Goal: Information Seeking & Learning: Learn about a topic

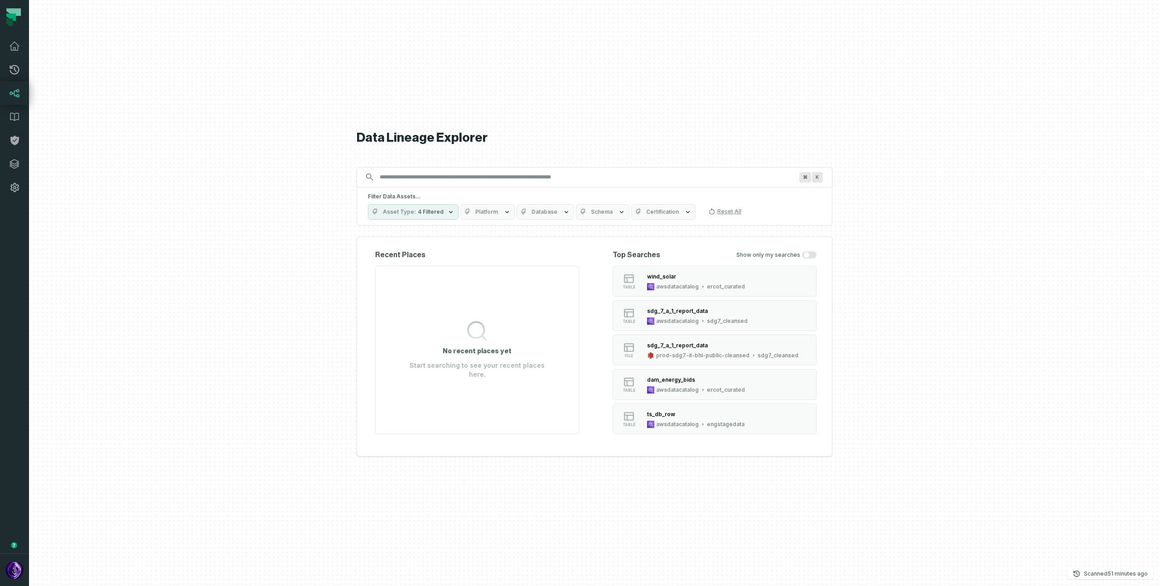
click at [202, 195] on div at bounding box center [594, 293] width 1131 height 586
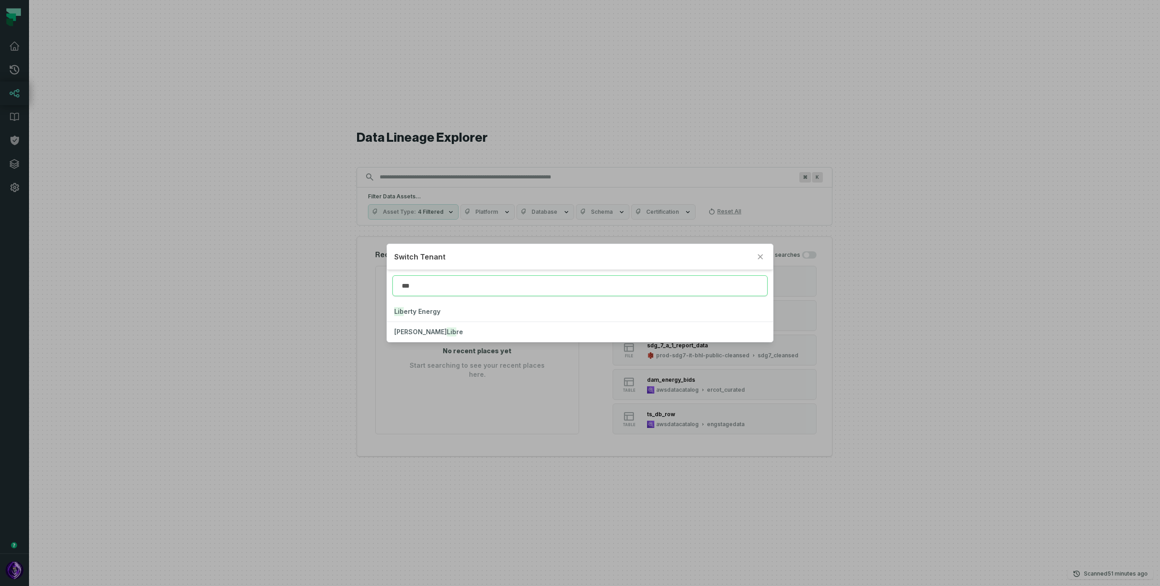
type input "***"
click button "Lib erty Energy" at bounding box center [579, 312] width 385 height 20
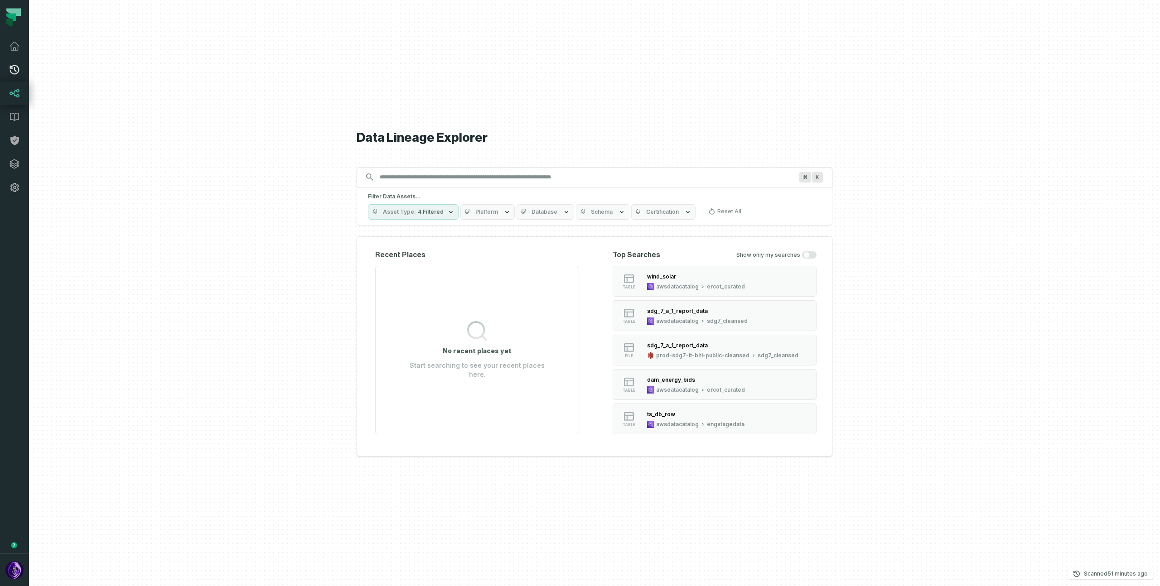
click at [13, 72] on icon at bounding box center [14, 69] width 11 height 11
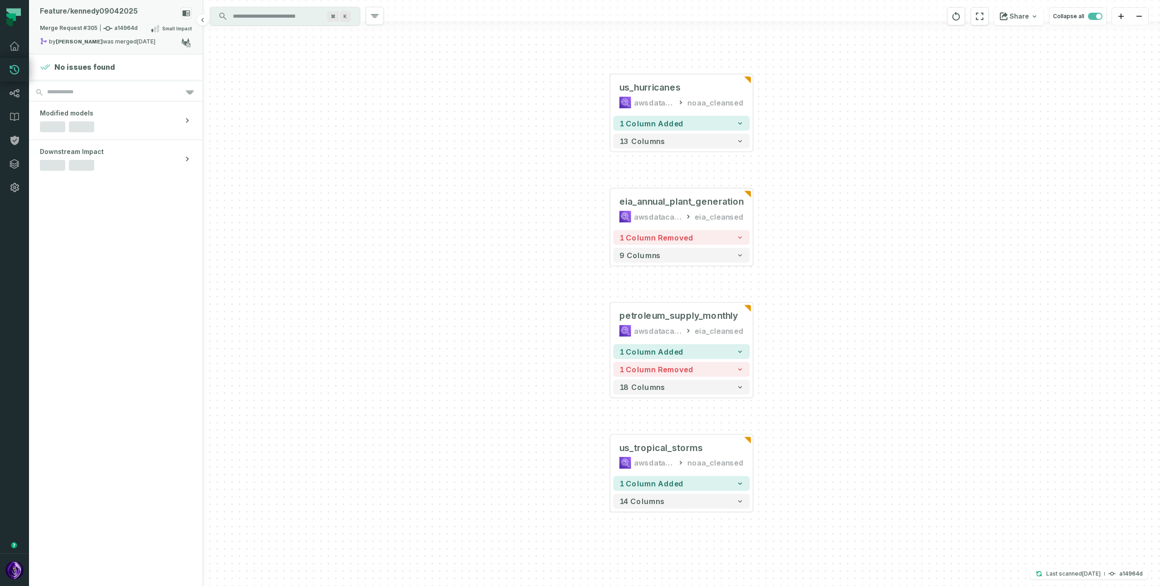
click at [116, 16] on div "Feature/ kennedy09042025" at bounding box center [116, 15] width 152 height 16
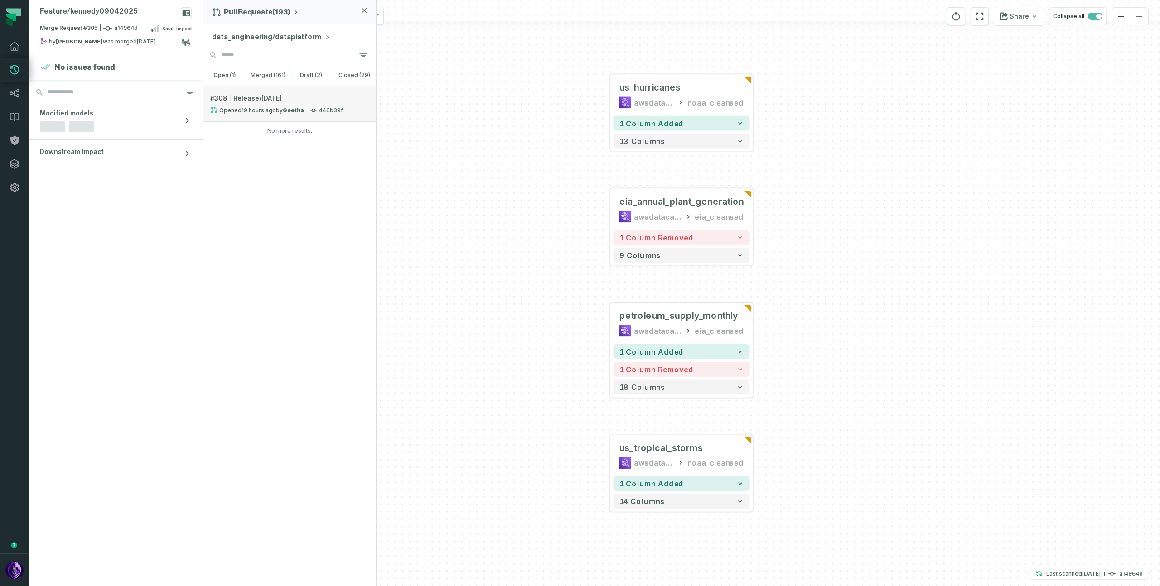
click at [277, 102] on span "Release/[DATE]" at bounding box center [257, 98] width 48 height 9
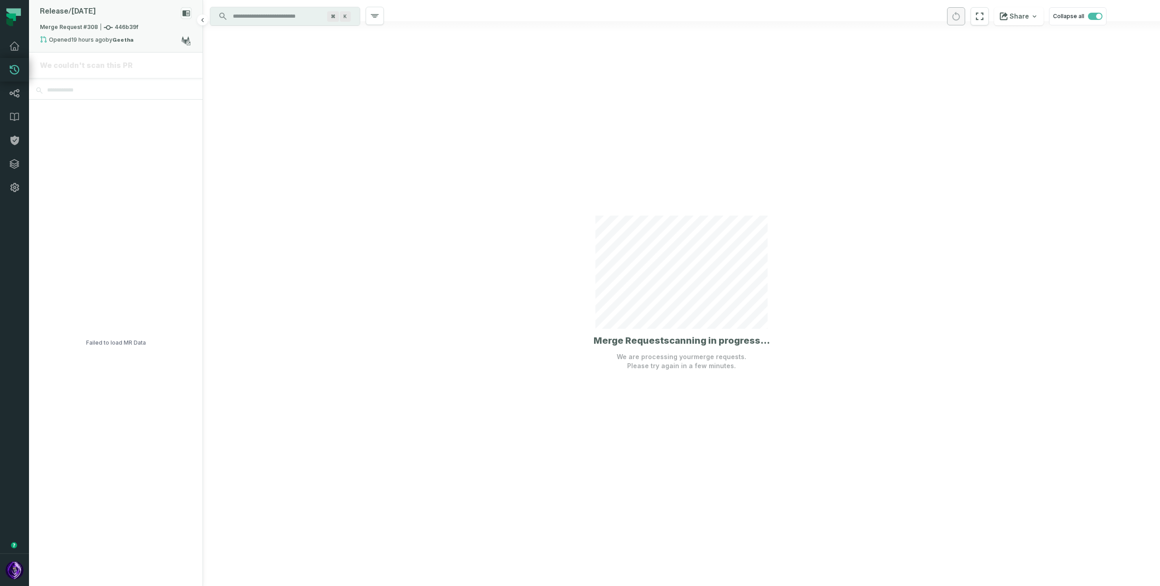
click at [125, 13] on div "Release/ [DATE]" at bounding box center [116, 15] width 152 height 16
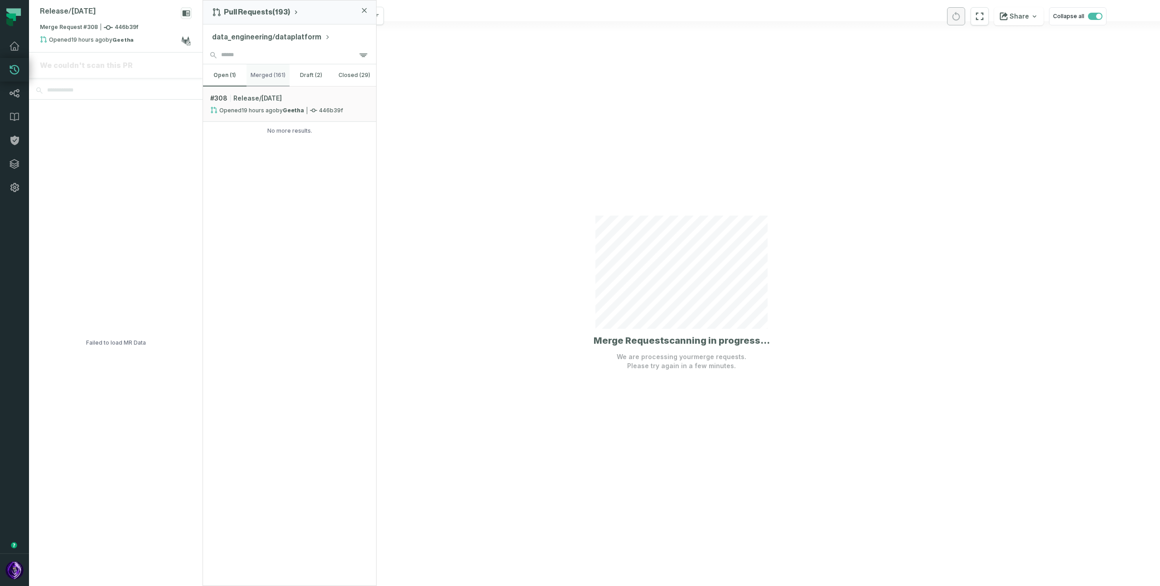
click at [267, 76] on button "merged (161)" at bounding box center [267, 75] width 43 height 22
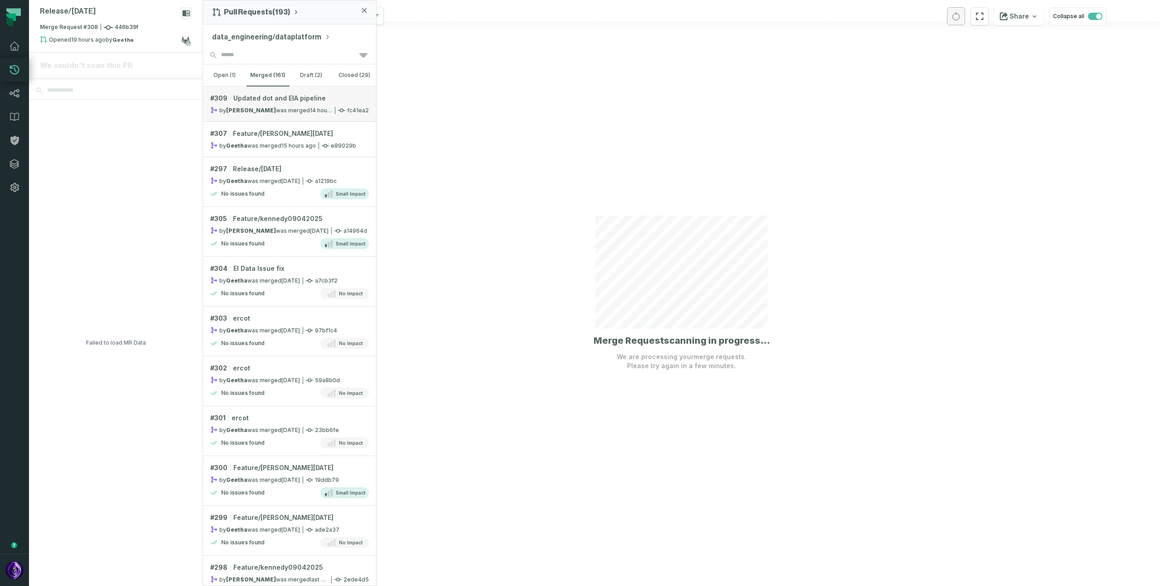
click at [281, 99] on span "Updated dot and EIA pipeline" at bounding box center [279, 98] width 92 height 9
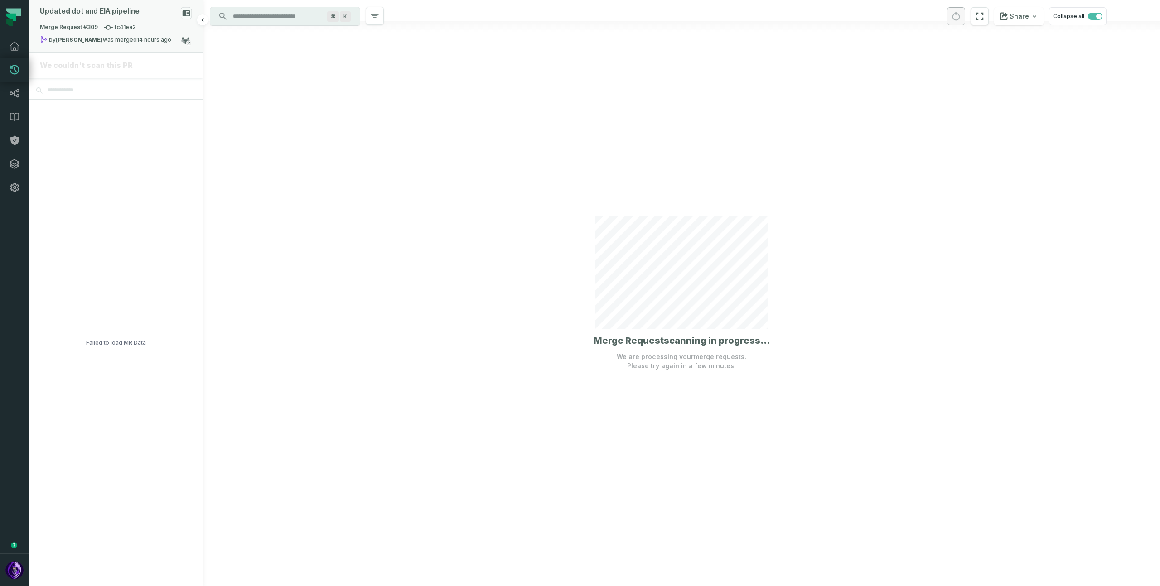
click at [87, 9] on div "Updated dot and EIA pipeline" at bounding box center [90, 11] width 100 height 9
click at [267, 73] on button "merged (161)" at bounding box center [267, 75] width 43 height 22
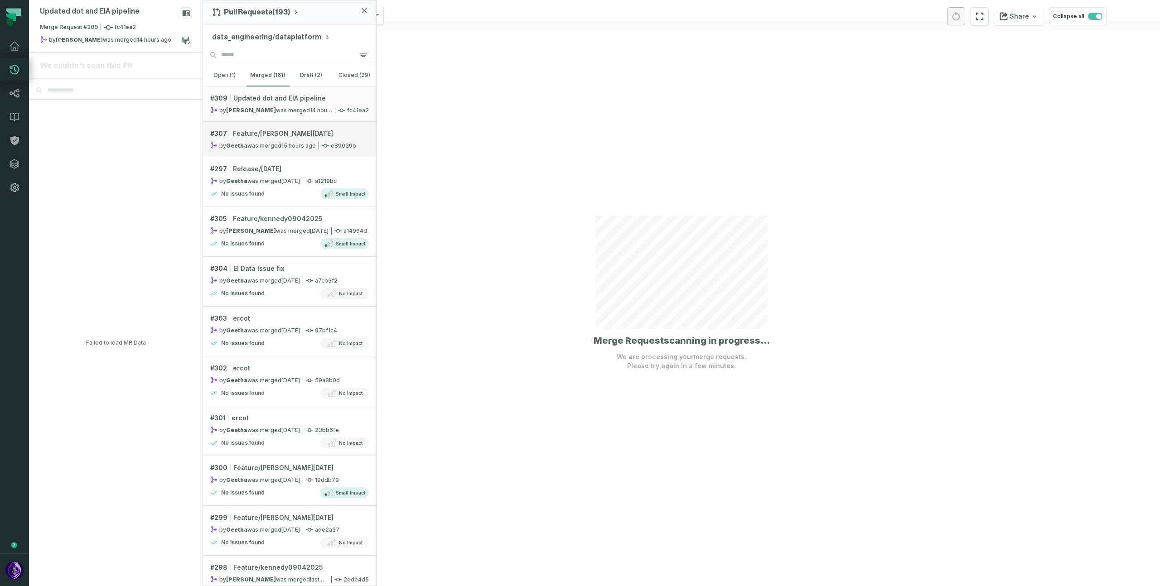
click at [274, 137] on span "Feature/[PERSON_NAME][DATE]" at bounding box center [283, 133] width 100 height 9
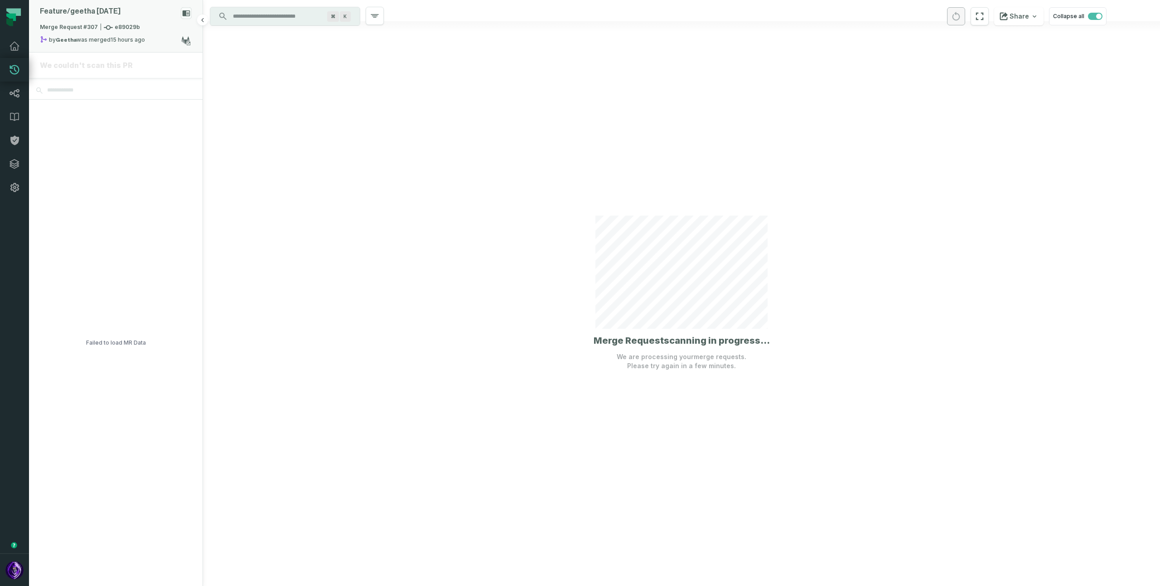
click at [127, 9] on div "Feature/ [PERSON_NAME][DATE]" at bounding box center [116, 15] width 152 height 16
click at [272, 77] on button "merged (161)" at bounding box center [267, 75] width 43 height 22
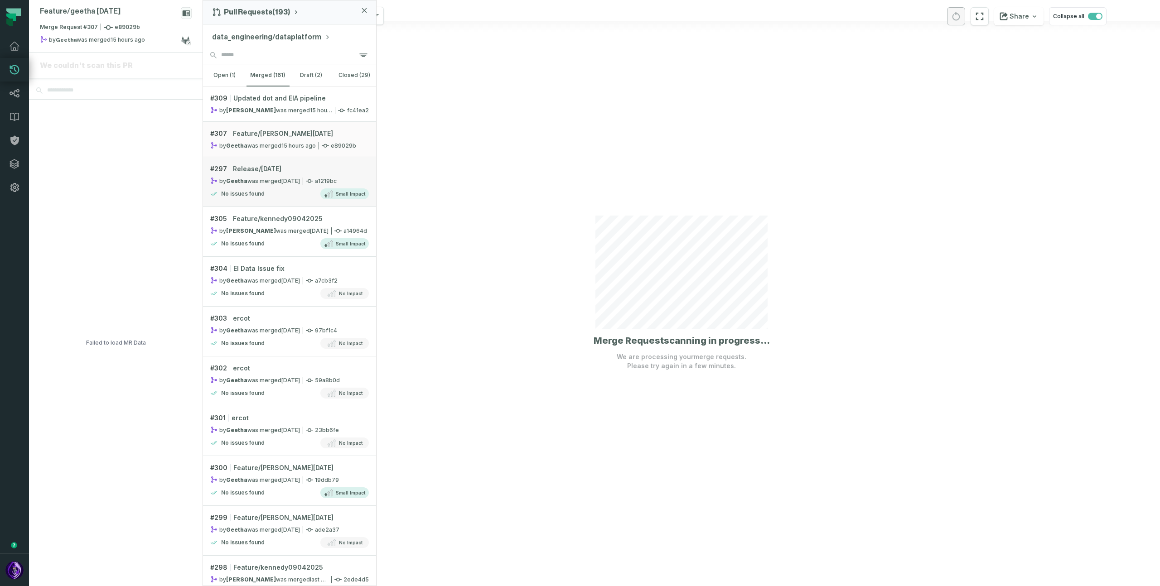
click at [285, 187] on link "# 297 Release/[DATE] by [PERSON_NAME] was merged [DATE] 6:22:30 PM a1219bc No i…" at bounding box center [289, 182] width 173 height 50
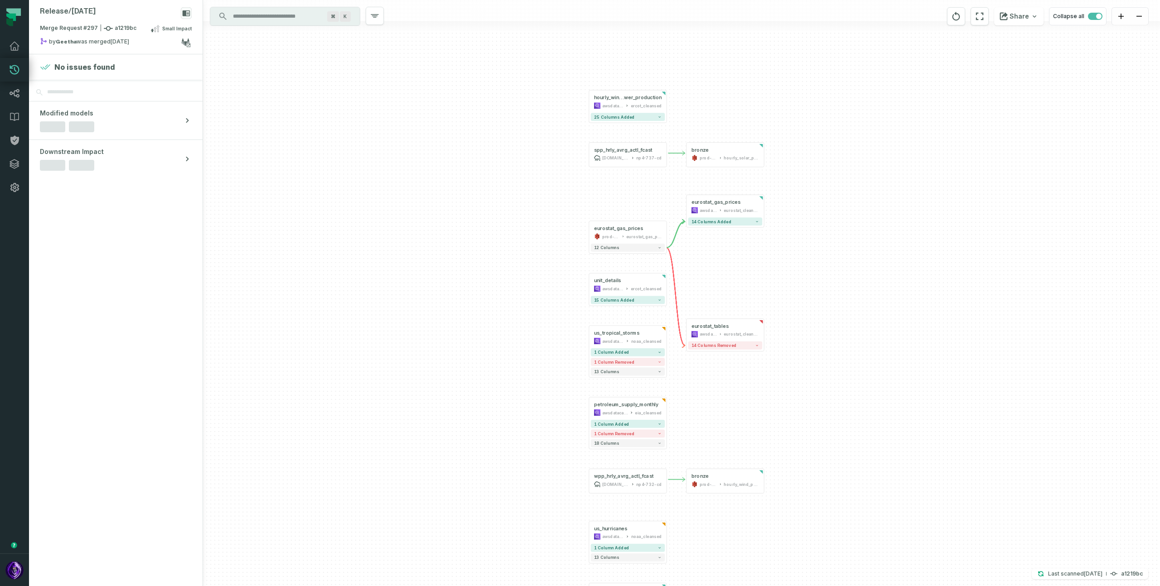
drag, startPoint x: 852, startPoint y: 226, endPoint x: 845, endPoint y: 245, distance: 20.1
click at [847, 244] on div "- eurostat_gas_prices awsdatacatalog eurostat_cleansed 14 columns added hourly_…" at bounding box center [681, 293] width 957 height 586
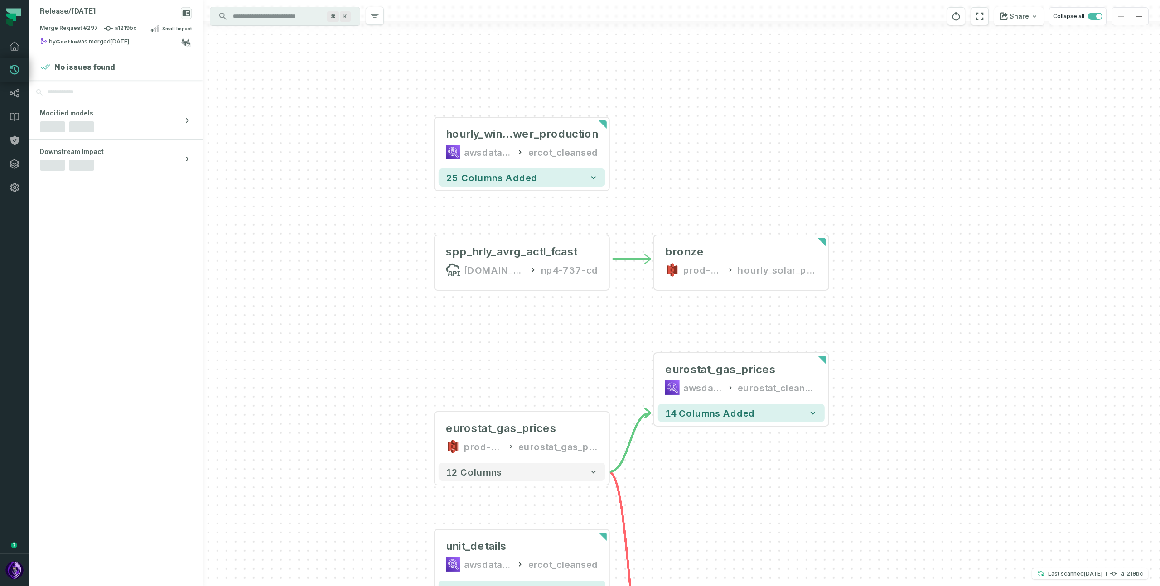
drag, startPoint x: 736, startPoint y: 141, endPoint x: 907, endPoint y: 336, distance: 259.3
click at [908, 336] on div "- eurostat_gas_prices awsdatacatalog eurostat_cleansed 14 columns added hourly_…" at bounding box center [681, 293] width 957 height 586
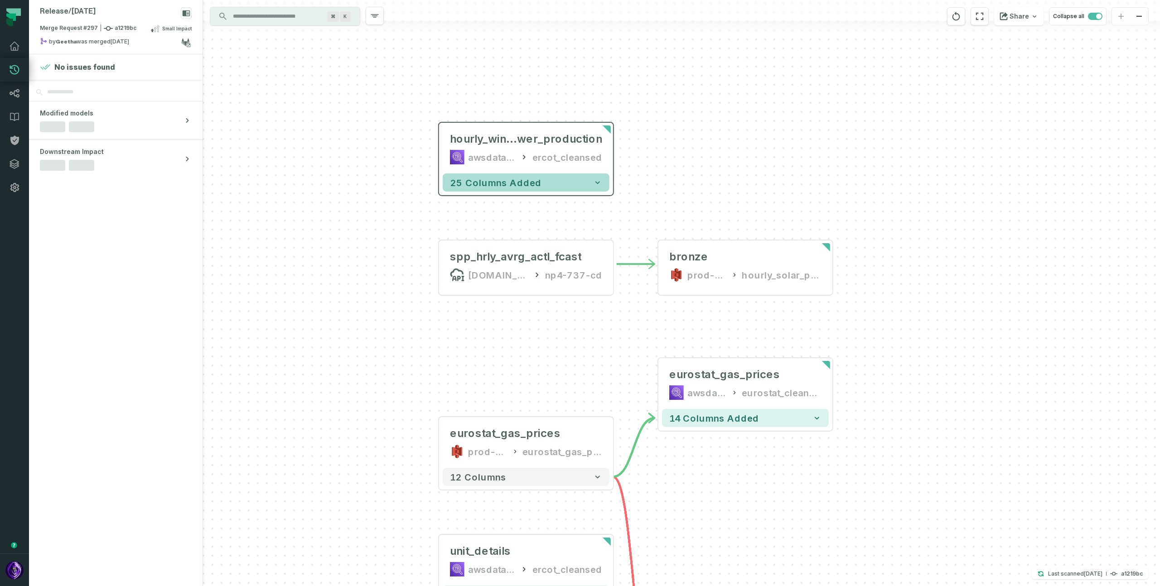
click at [601, 181] on icon "button" at bounding box center [597, 182] width 9 height 9
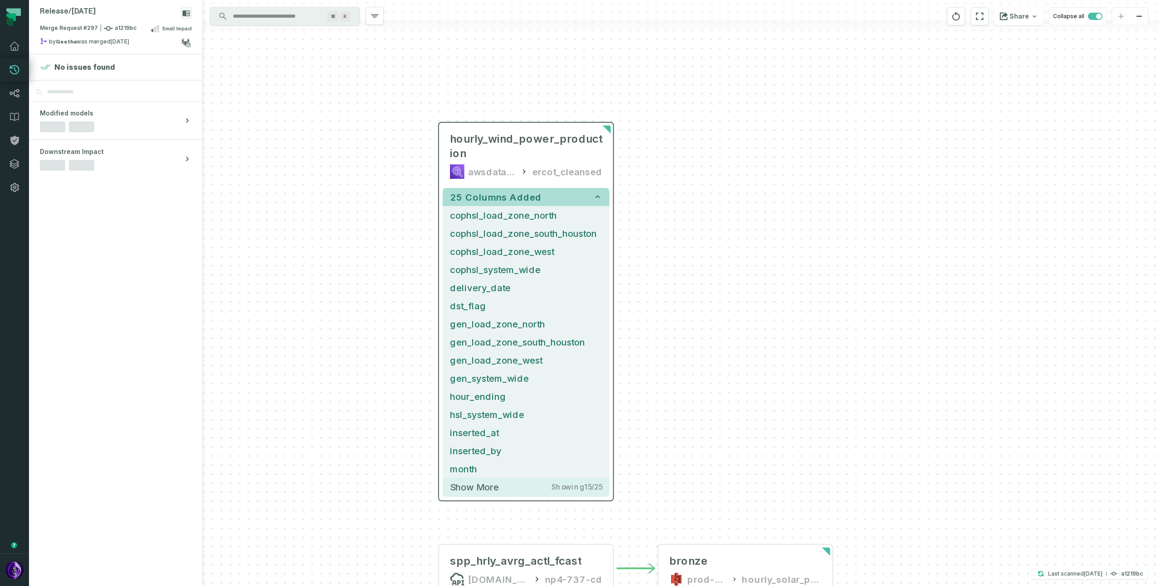
click at [602, 194] on icon "button" at bounding box center [597, 197] width 9 height 9
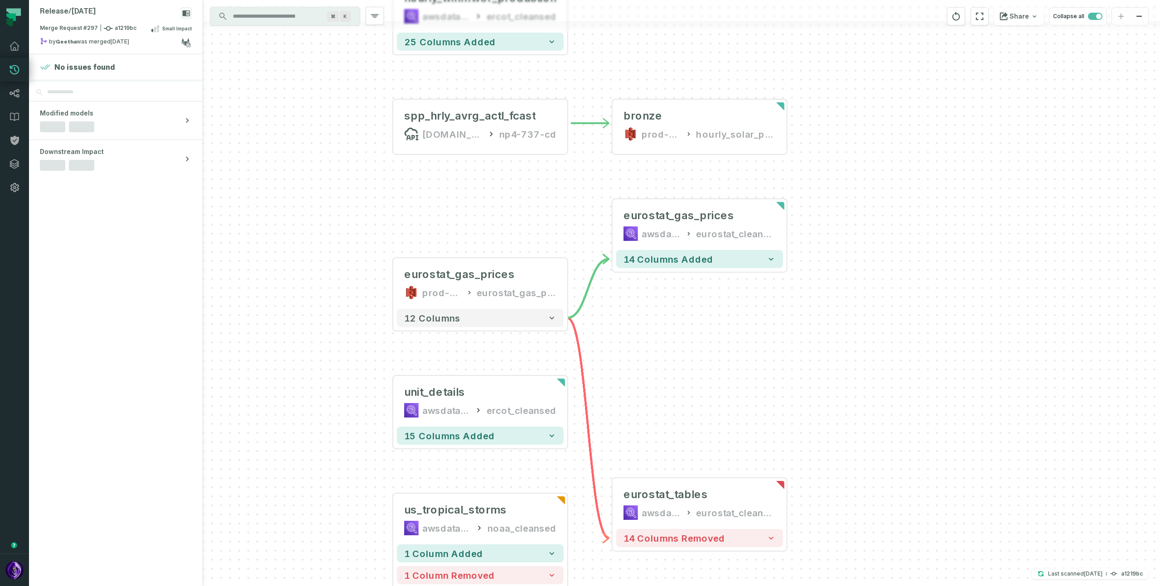
drag, startPoint x: 937, startPoint y: 291, endPoint x: 906, endPoint y: 212, distance: 85.2
click at [906, 212] on div "- eurostat_gas_prices awsdatacatalog eurostat_cleansed 14 columns added hourly_…" at bounding box center [681, 293] width 957 height 586
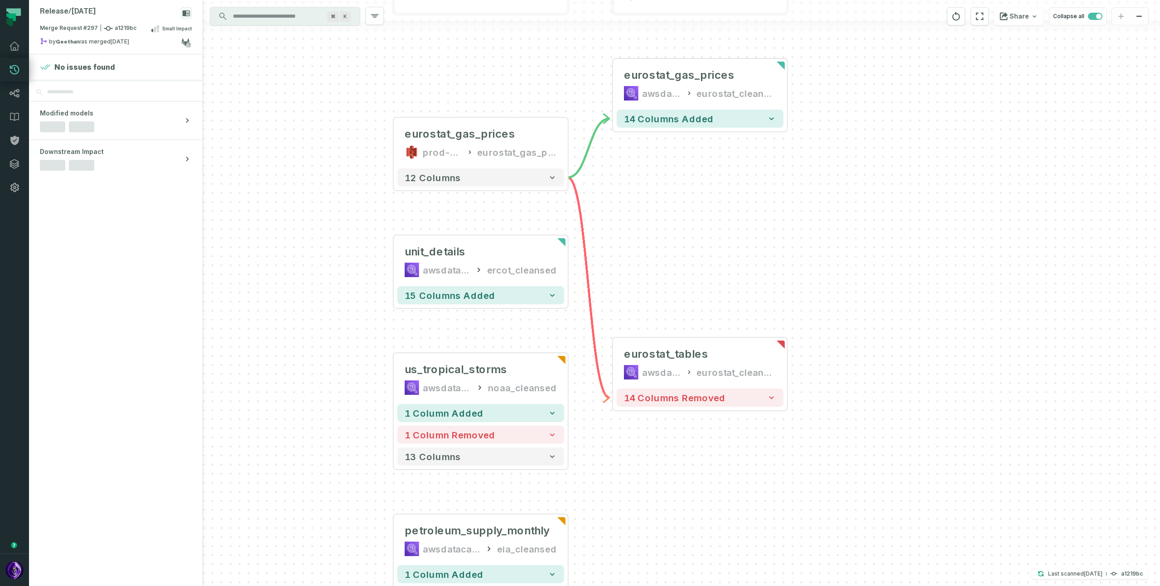
drag, startPoint x: 799, startPoint y: 337, endPoint x: 798, endPoint y: 209, distance: 128.6
click at [798, 209] on div "- eurostat_gas_prices awsdatacatalog eurostat_cleansed 14 columns added hourly_…" at bounding box center [681, 293] width 957 height 586
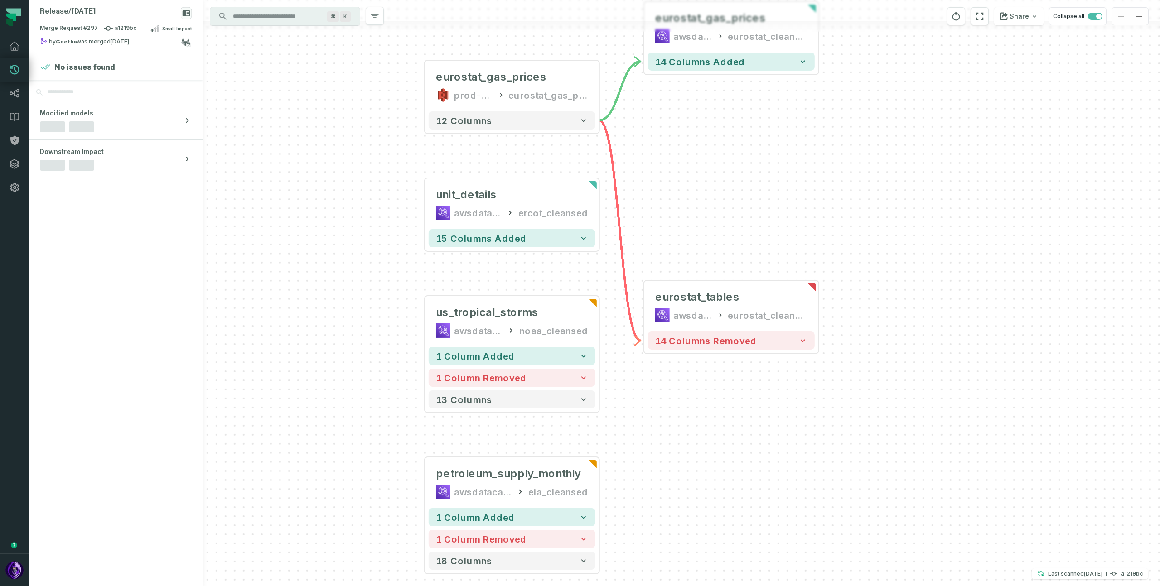
drag, startPoint x: 715, startPoint y: 481, endPoint x: 743, endPoint y: 408, distance: 78.7
click at [744, 411] on div "- eurostat_gas_prices awsdatacatalog eurostat_cleansed 14 columns added hourly_…" at bounding box center [681, 293] width 957 height 586
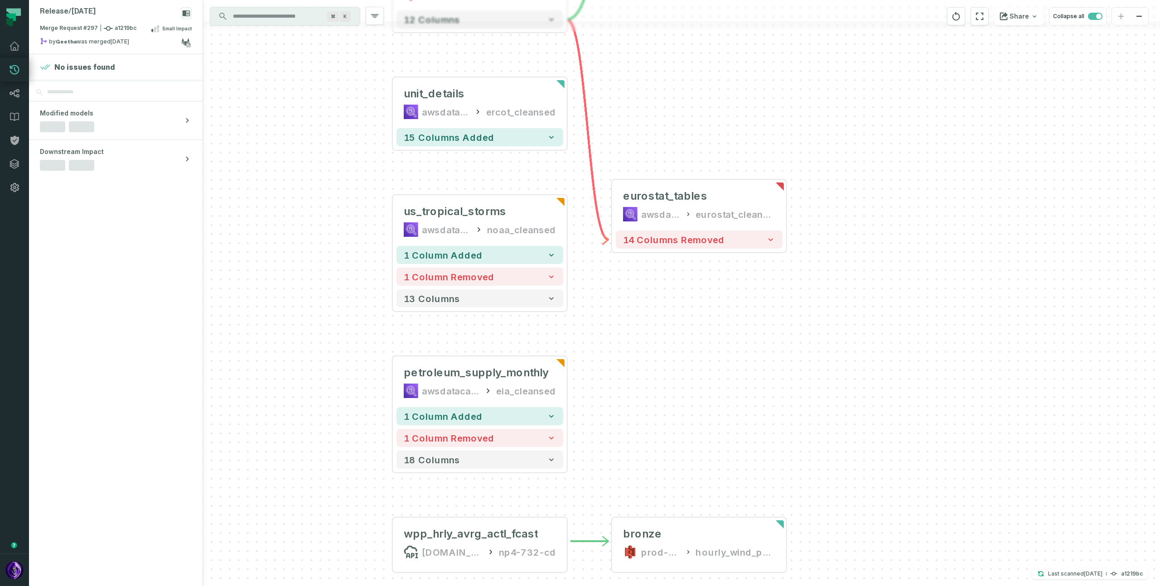
drag, startPoint x: 714, startPoint y: 396, endPoint x: 702, endPoint y: 377, distance: 23.0
click at [706, 384] on div "- eurostat_gas_prices awsdatacatalog eurostat_cleansed 14 columns added hourly_…" at bounding box center [681, 293] width 957 height 586
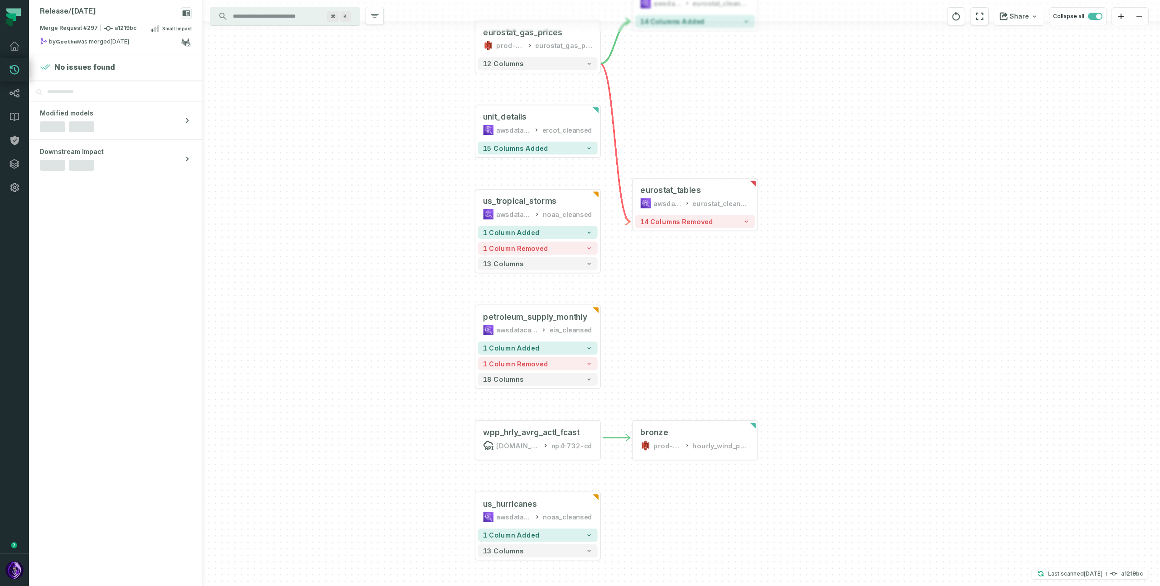
drag, startPoint x: 821, startPoint y: 392, endPoint x: 783, endPoint y: 278, distance: 120.6
click at [786, 286] on div "- eurostat_gas_prices awsdatacatalog eurostat_cleansed 14 columns added hourly_…" at bounding box center [681, 293] width 957 height 586
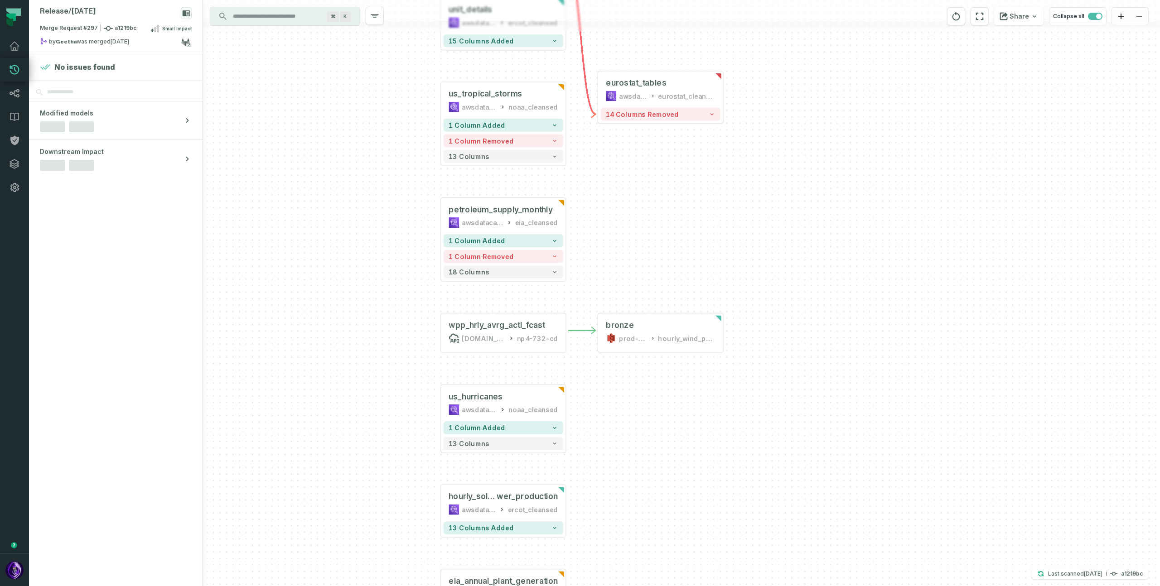
drag, startPoint x: 780, startPoint y: 485, endPoint x: 772, endPoint y: 277, distance: 208.1
click at [772, 266] on div "- eurostat_gas_prices awsdatacatalog eurostat_cleansed 14 columns added hourly_…" at bounding box center [681, 293] width 957 height 586
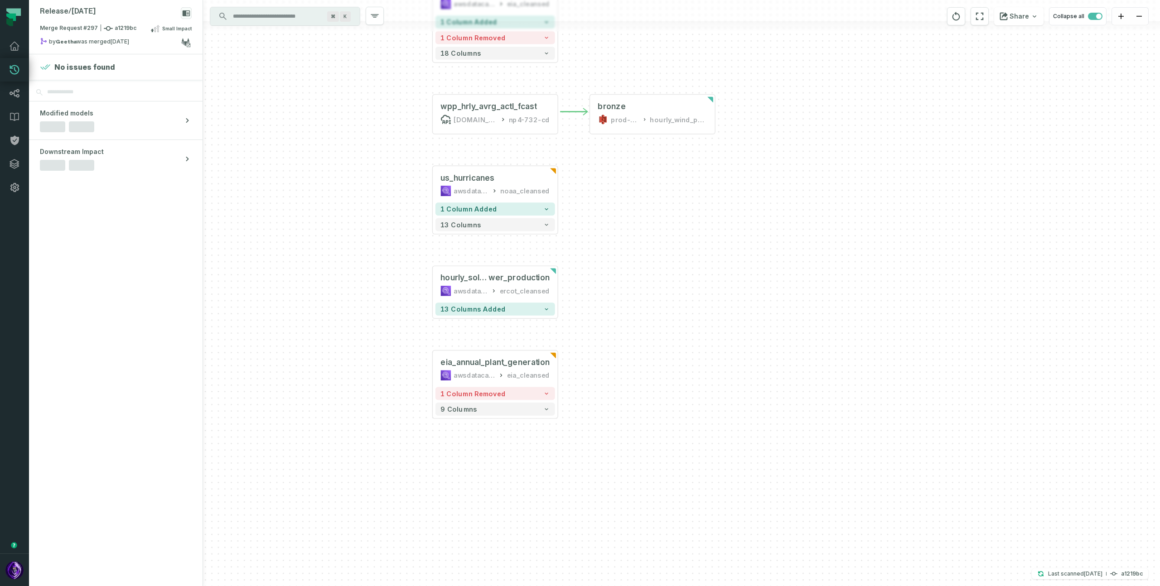
drag, startPoint x: 693, startPoint y: 258, endPoint x: 722, endPoint y: 300, distance: 50.8
click at [720, 296] on div "- eurostat_gas_prices awsdatacatalog eurostat_cleansed 14 columns added hourly_…" at bounding box center [681, 293] width 957 height 586
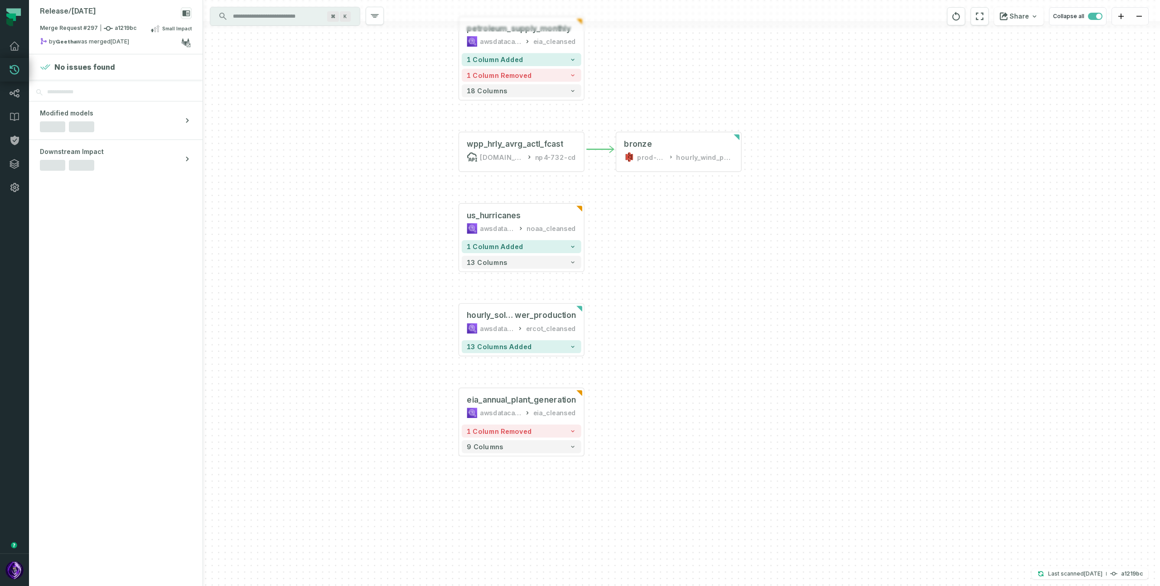
drag, startPoint x: 812, startPoint y: 199, endPoint x: 816, endPoint y: 402, distance: 203.0
click at [816, 401] on div "- eurostat_gas_prices awsdatacatalog eurostat_cleansed 14 columns added hourly_…" at bounding box center [681, 293] width 957 height 586
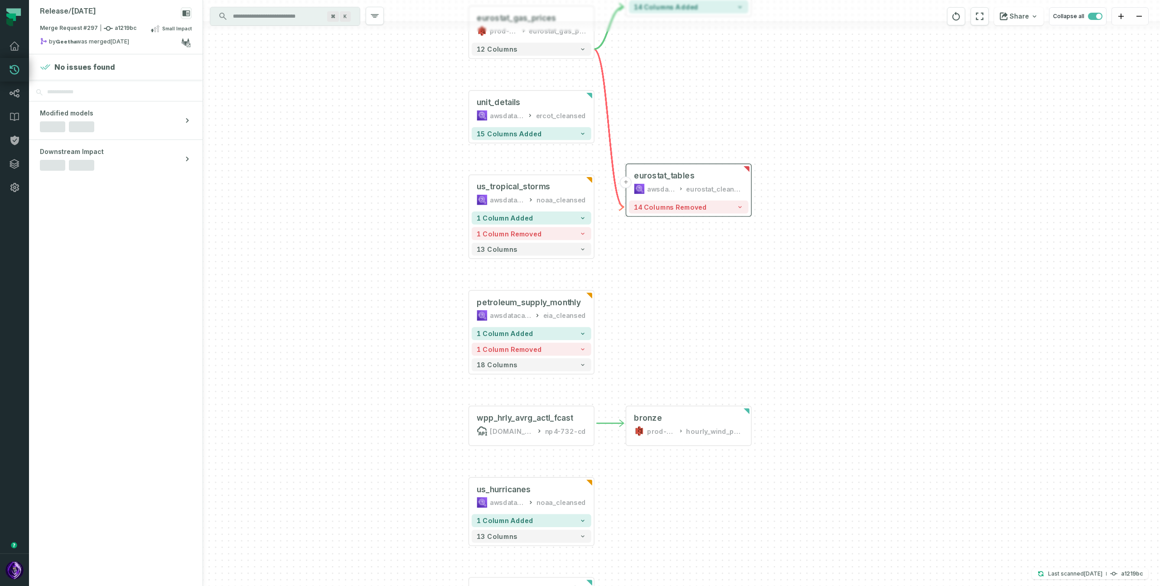
drag, startPoint x: 784, startPoint y: 172, endPoint x: 716, endPoint y: 190, distance: 70.8
click at [785, 172] on div "- eurostat_gas_prices awsdatacatalog eurostat_cleansed 14 columns added hourly_…" at bounding box center [681, 293] width 957 height 586
click at [329, 220] on div "- eurostat_gas_prices awsdatacatalog eurostat_cleansed 14 columns added hourly_…" at bounding box center [681, 293] width 957 height 586
